Goal: Check status: Check status

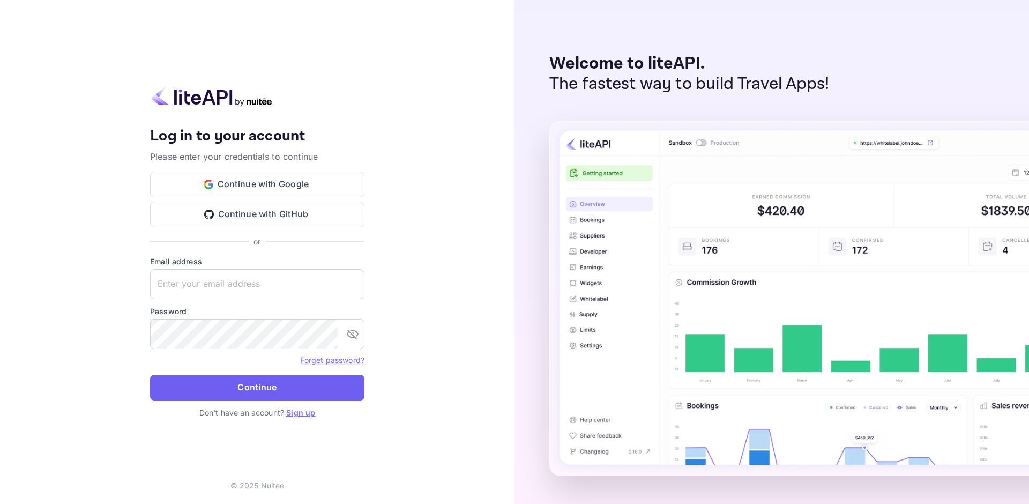
type input "[EMAIL_ADDRESS][DOMAIN_NAME]"
click at [253, 386] on button "Continue" at bounding box center [257, 388] width 214 height 26
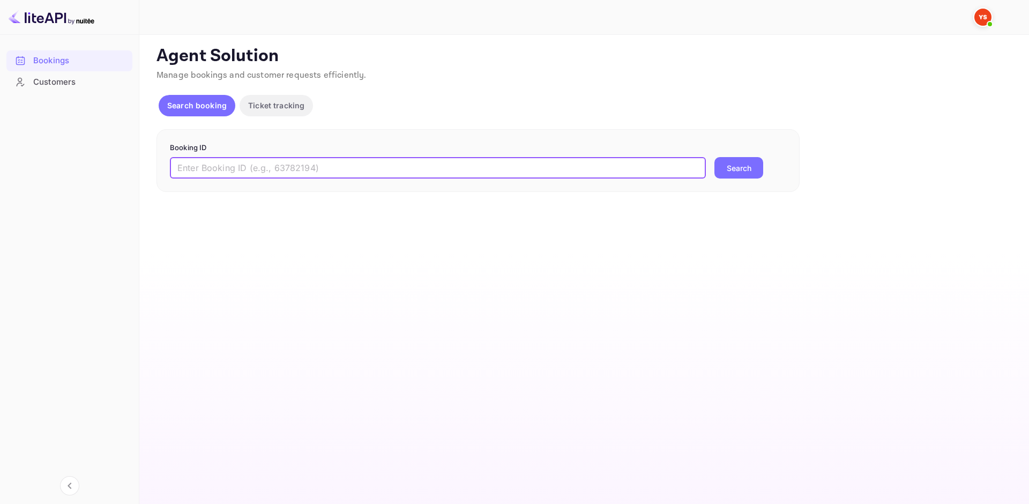
click at [405, 166] on input "text" at bounding box center [438, 167] width 536 height 21
paste input "9043750"
type input "9043750"
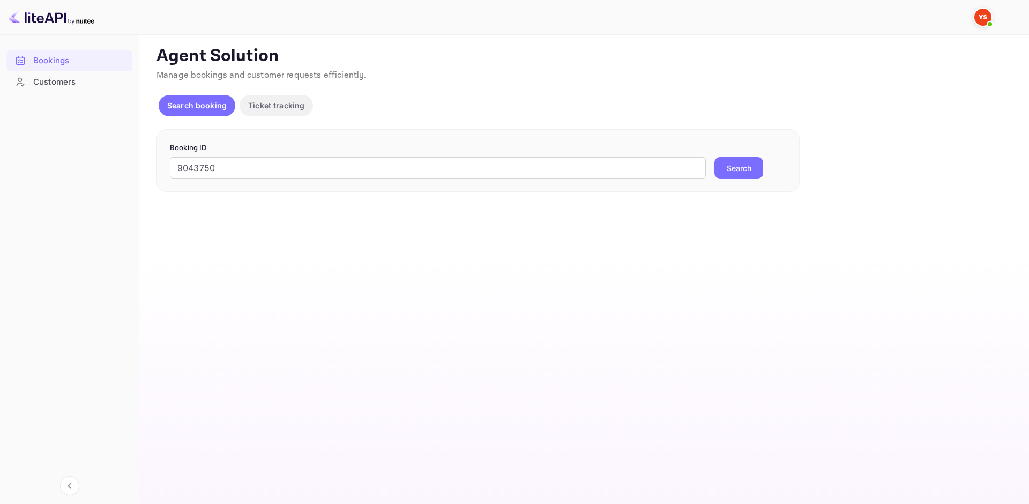
click at [745, 166] on button "Search" at bounding box center [738, 167] width 49 height 21
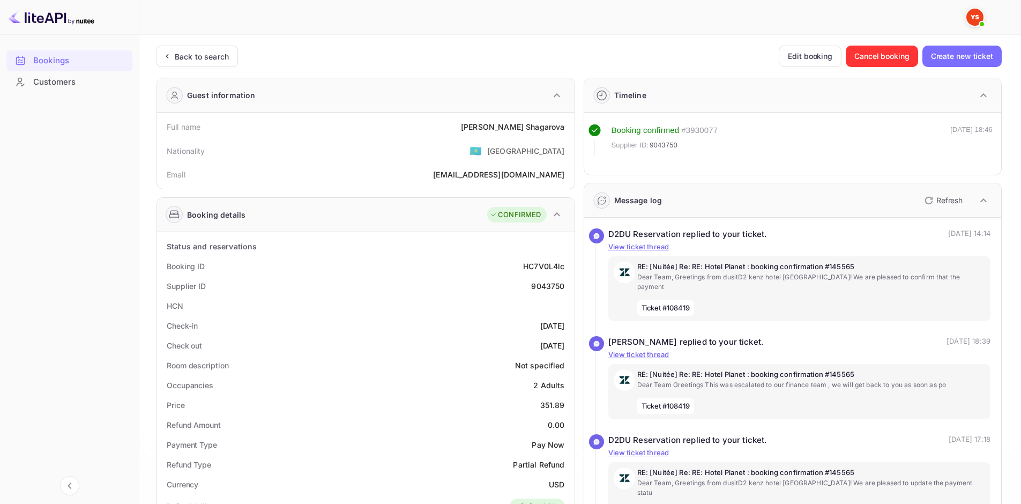
click at [502, 130] on div "[PERSON_NAME]" at bounding box center [512, 126] width 103 height 11
copy div "[PERSON_NAME]"
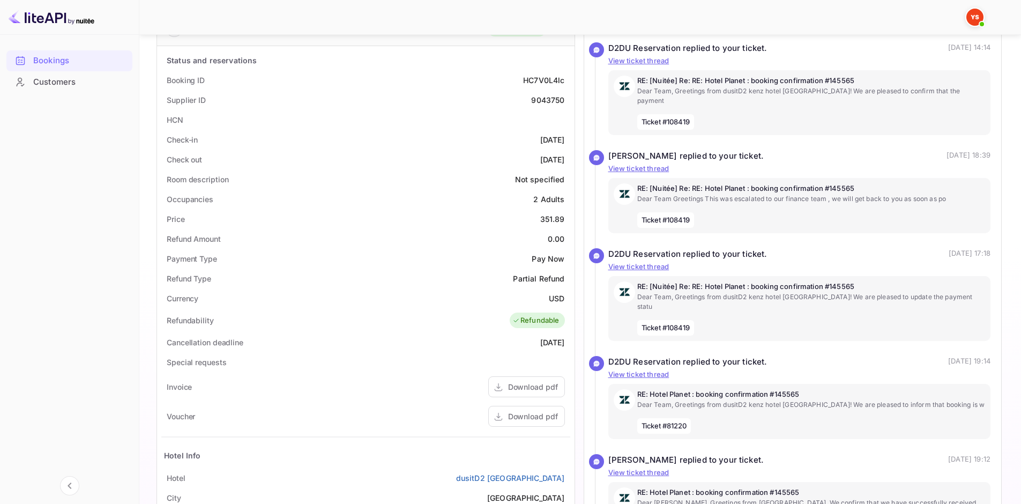
scroll to position [184, 0]
drag, startPoint x: 536, startPoint y: 216, endPoint x: 571, endPoint y: 221, distance: 34.6
click at [571, 221] on div "Status and reservations Booking ID HC7V0L4lc Supplier ID 9043750 HCN Check-in […" at bounding box center [365, 343] width 417 height 590
copy div "351.89"
